Goal: Book appointment/travel/reservation

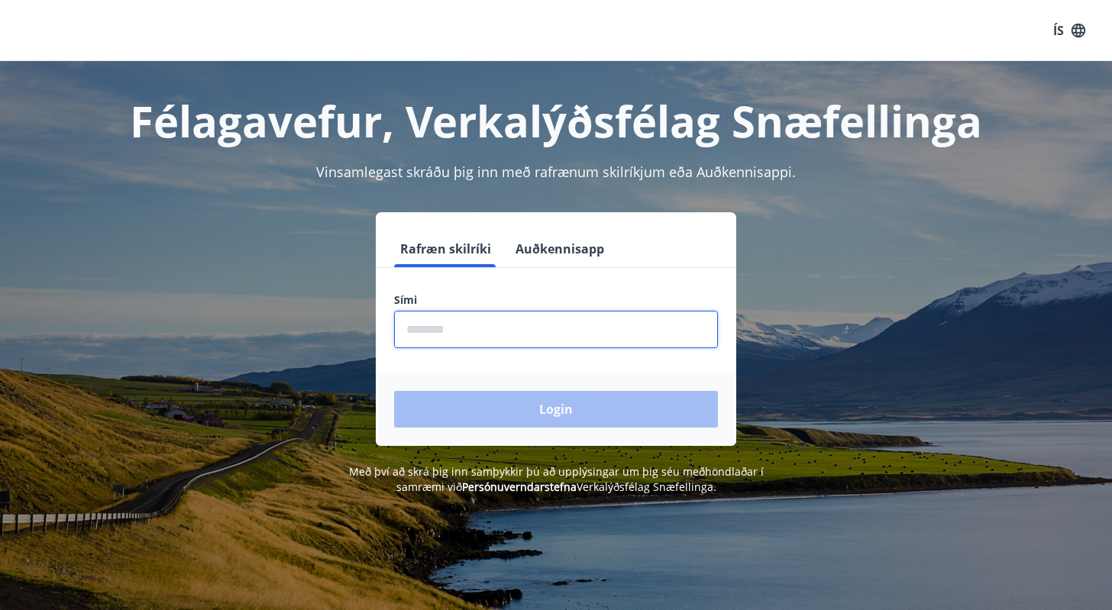
click at [462, 317] on input "phone" at bounding box center [556, 329] width 324 height 37
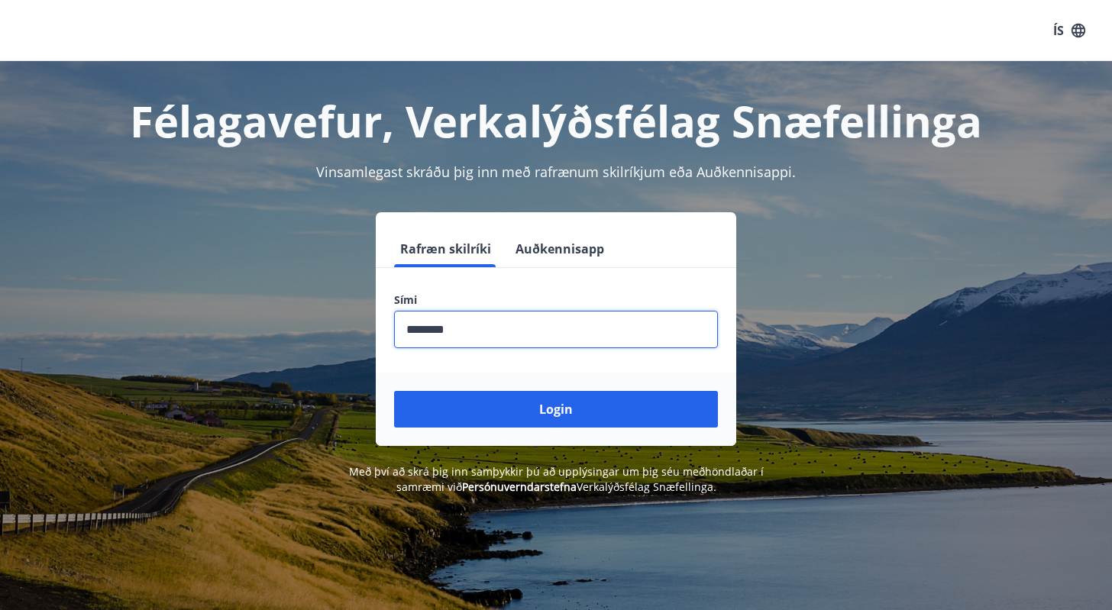
type input "********"
click at [394, 391] on button "Login" at bounding box center [556, 409] width 324 height 37
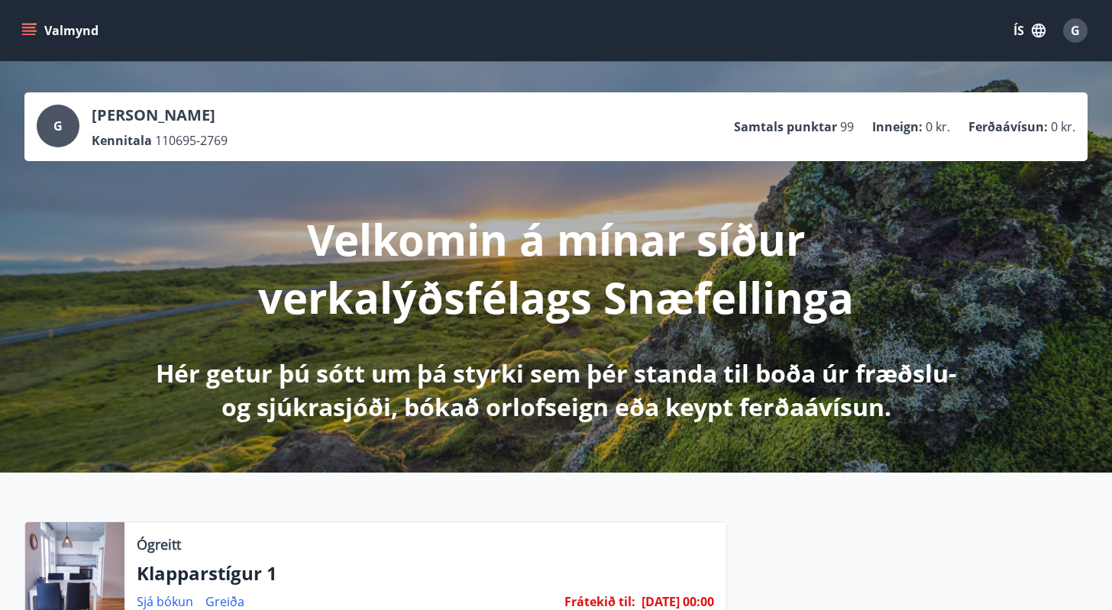
click at [29, 21] on button "Valmynd" at bounding box center [61, 30] width 86 height 27
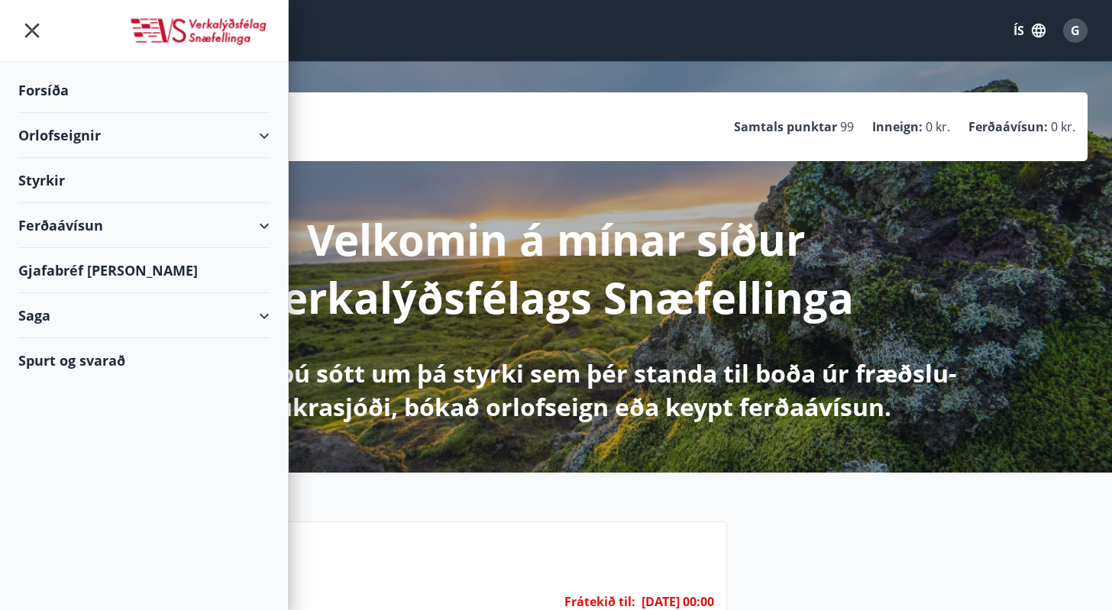
click at [218, 133] on div "Orlofseignir" at bounding box center [143, 135] width 251 height 45
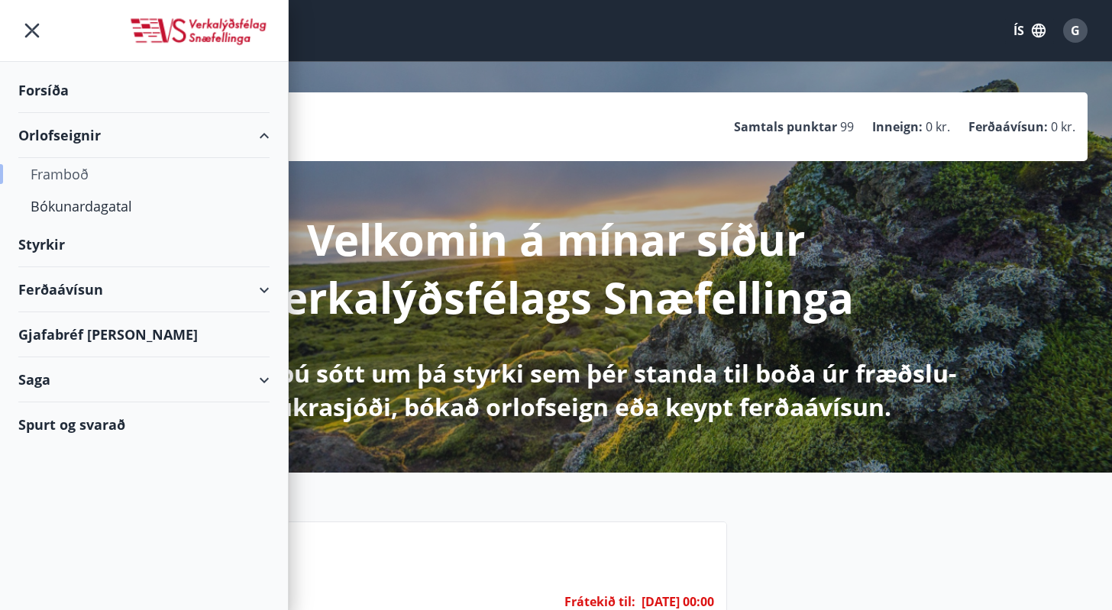
click at [81, 173] on div "Framboð" at bounding box center [144, 174] width 227 height 32
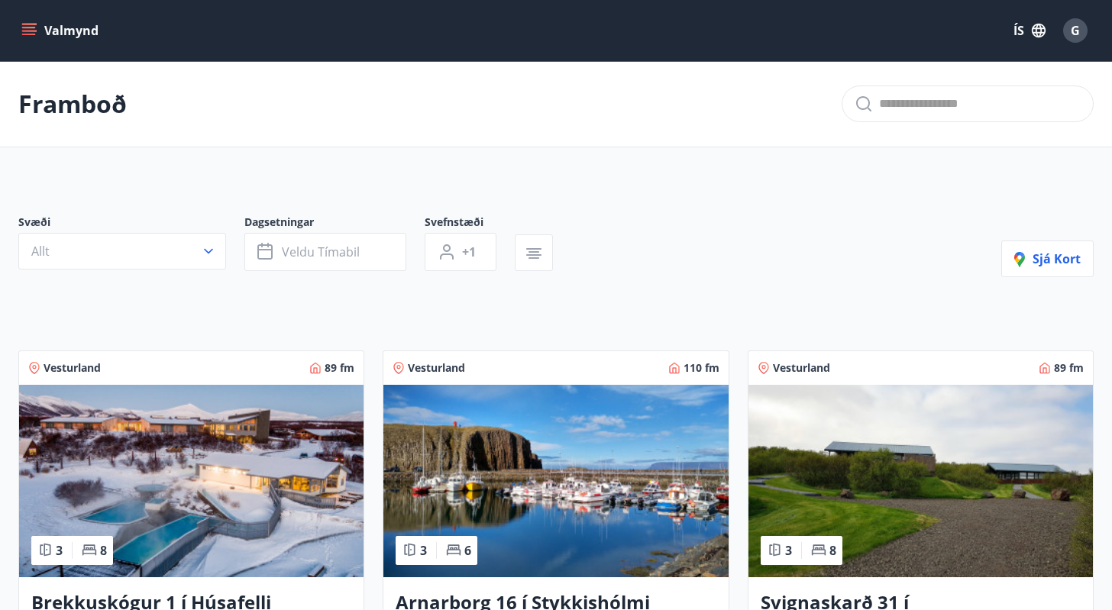
click at [21, 22] on button "Valmynd" at bounding box center [61, 30] width 86 height 27
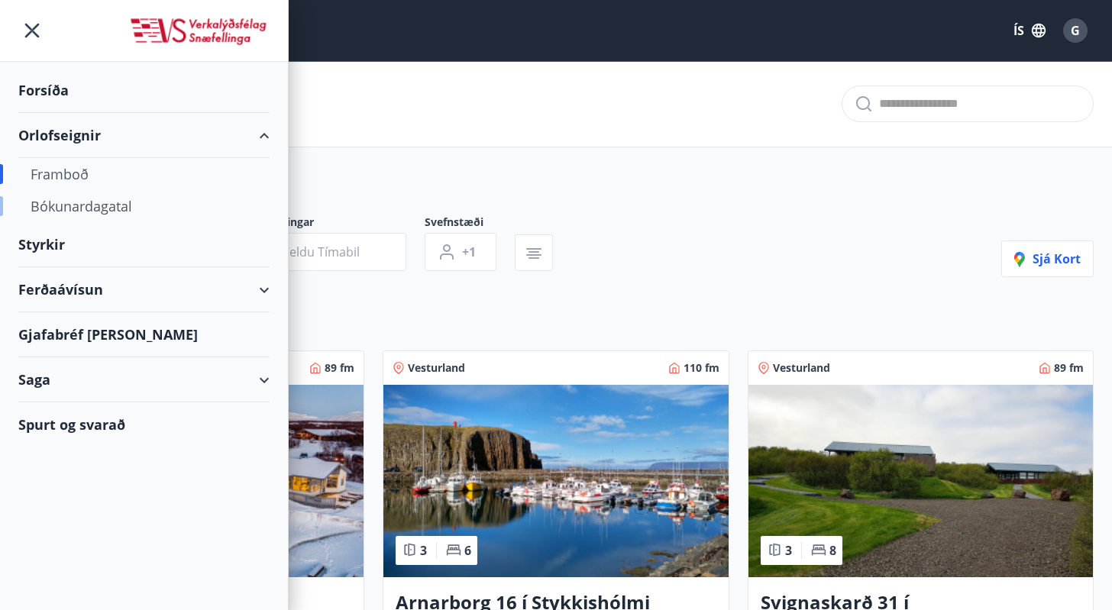
click at [79, 214] on div "Bókunardagatal" at bounding box center [144, 206] width 227 height 32
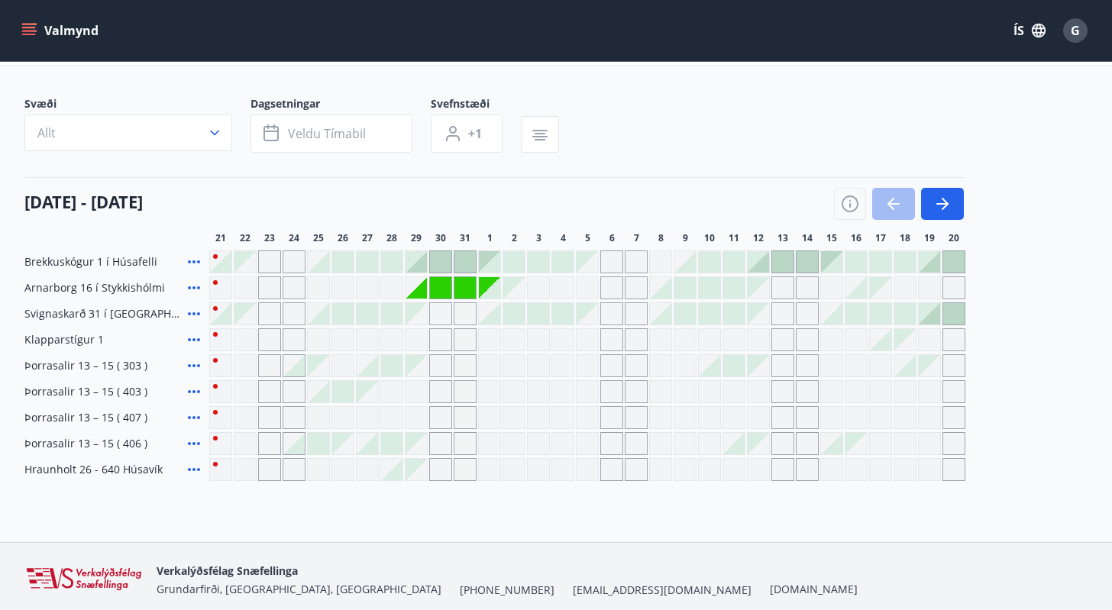
scroll to position [80, 0]
click at [373, 369] on div at bounding box center [367, 367] width 21 height 21
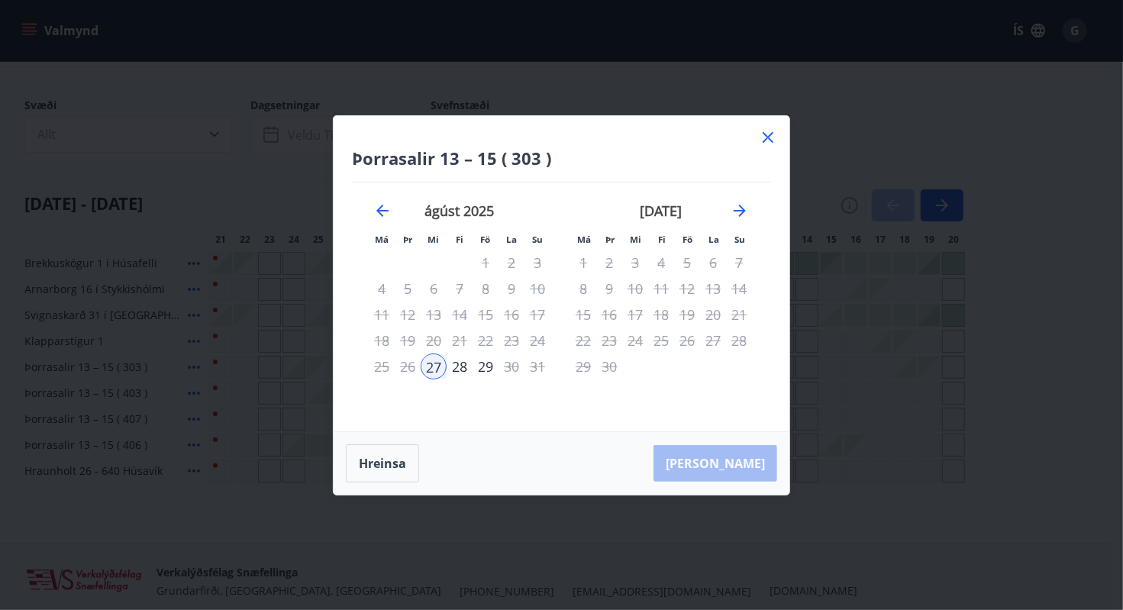
click at [456, 370] on div "28" at bounding box center [460, 367] width 26 height 26
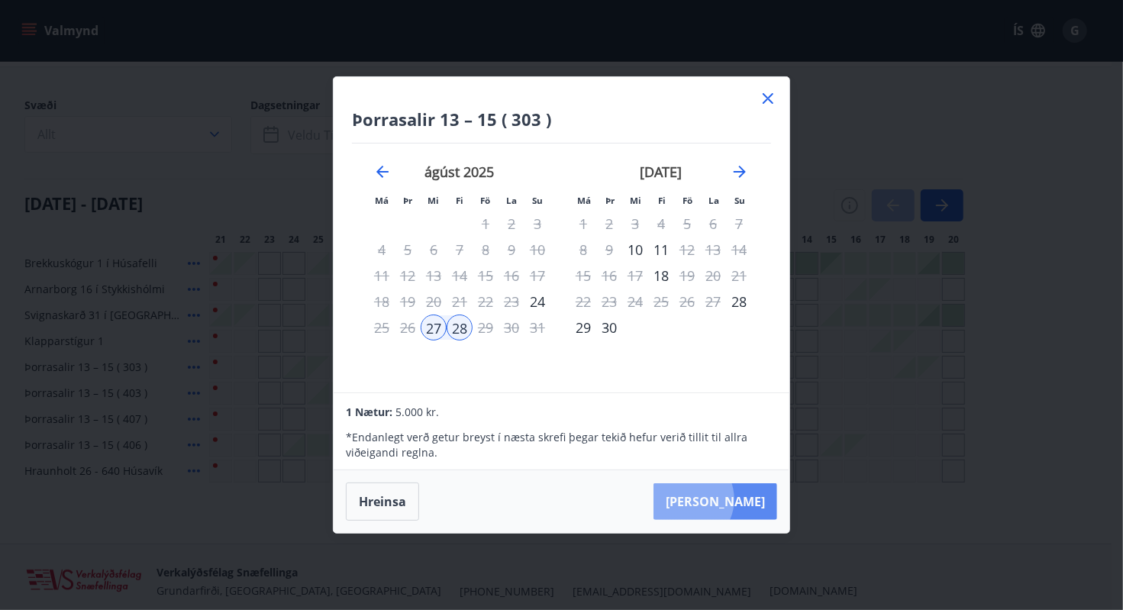
click at [732, 499] on button "[PERSON_NAME]" at bounding box center [716, 501] width 124 height 37
click at [738, 512] on div "[PERSON_NAME]" at bounding box center [562, 501] width 456 height 63
click at [773, 103] on icon at bounding box center [768, 98] width 11 height 11
